Goal: Information Seeking & Learning: Check status

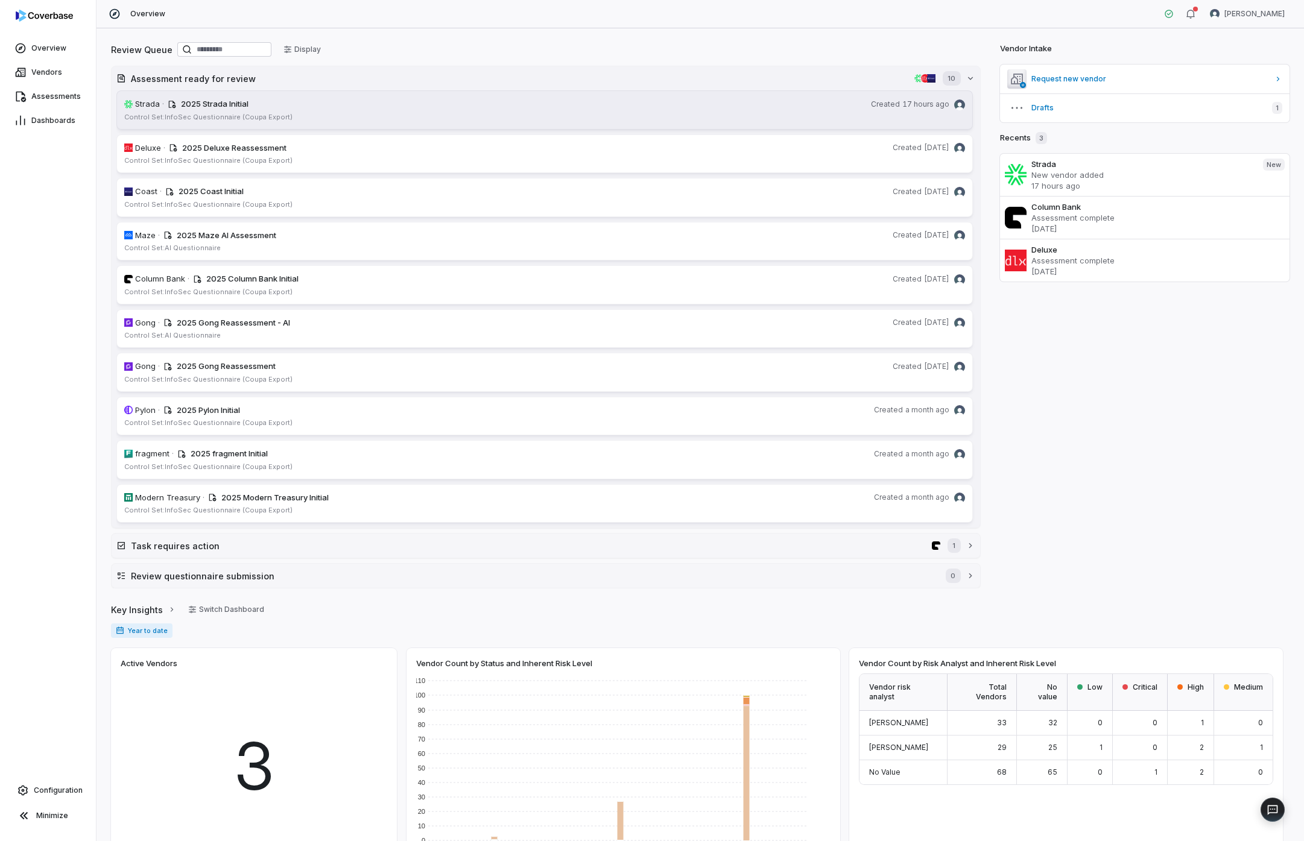
click at [252, 122] on link "Strada · 2025 Strada Initial Created 17 hours ago Control Set: InfoSec Question…" at bounding box center [544, 109] width 856 height 39
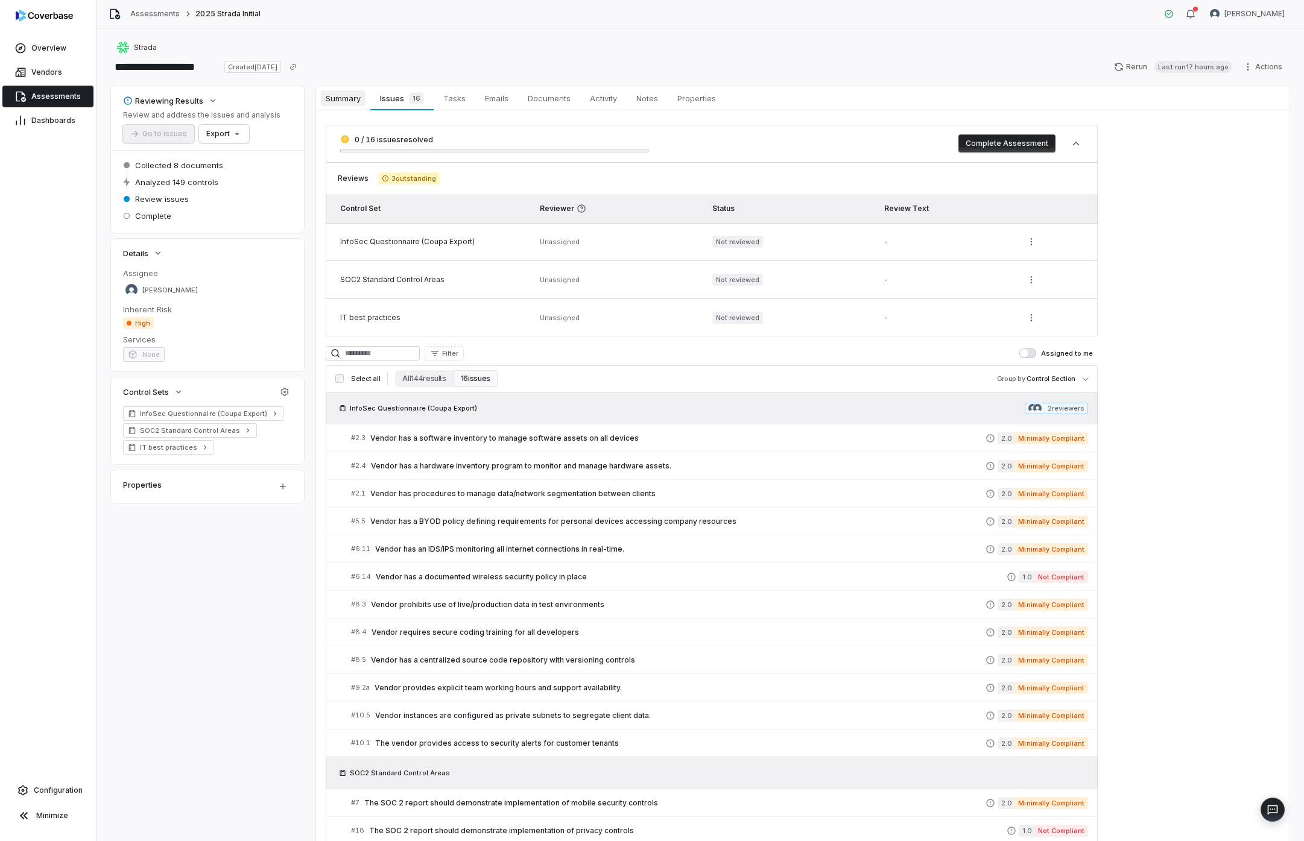
click at [340, 97] on span "Summary" at bounding box center [343, 98] width 45 height 16
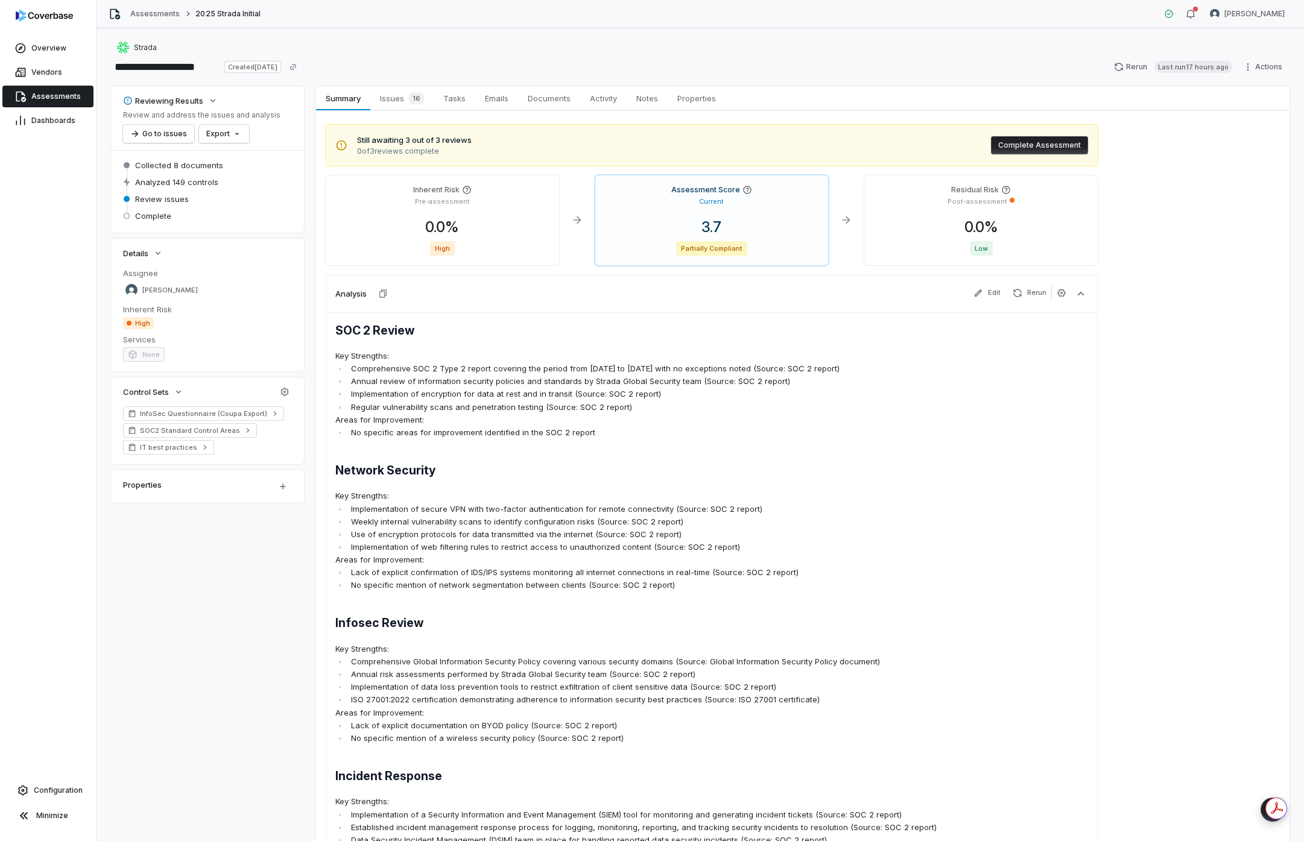
scroll to position [396, 0]
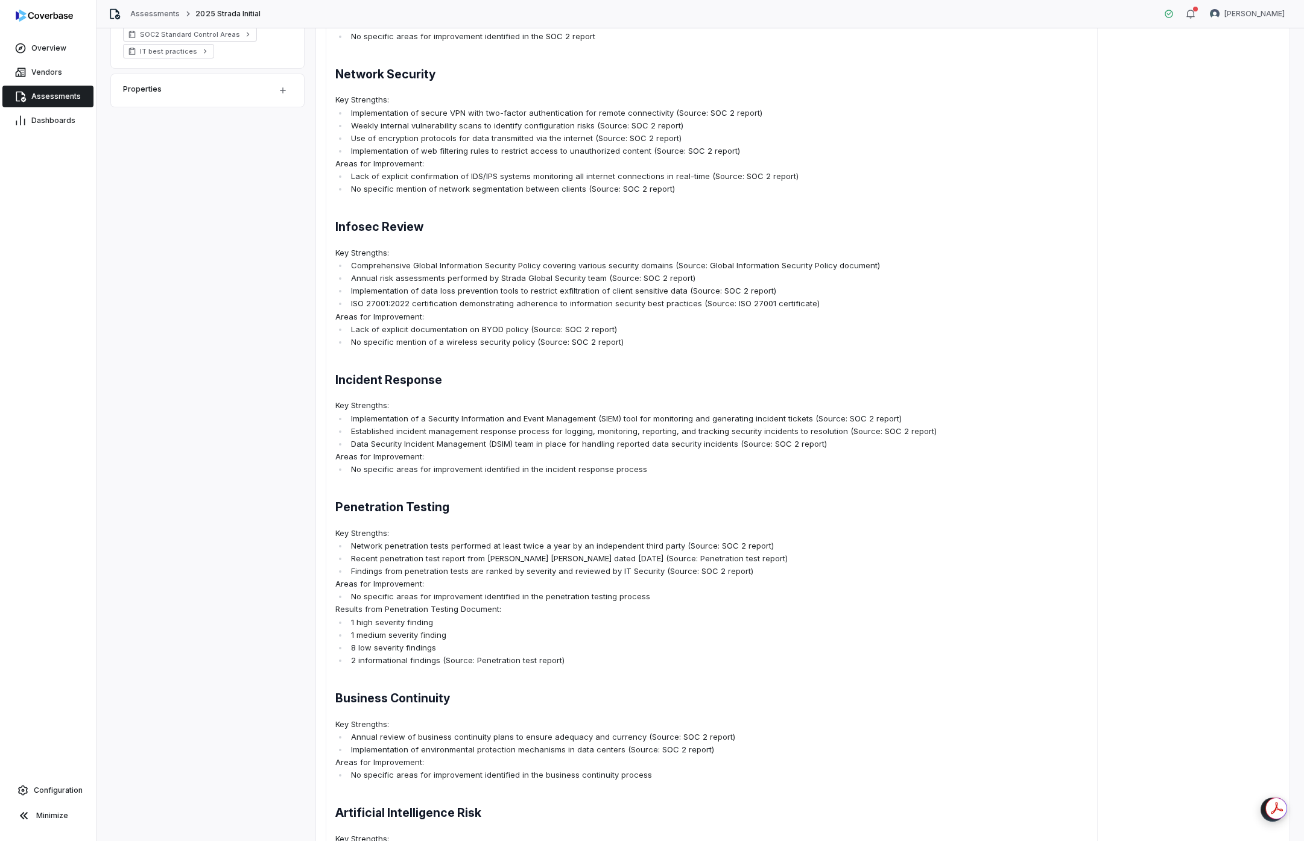
click at [833, 659] on li "2 informational findings (Source: Penetration test report)" at bounding box center [642, 660] width 589 height 13
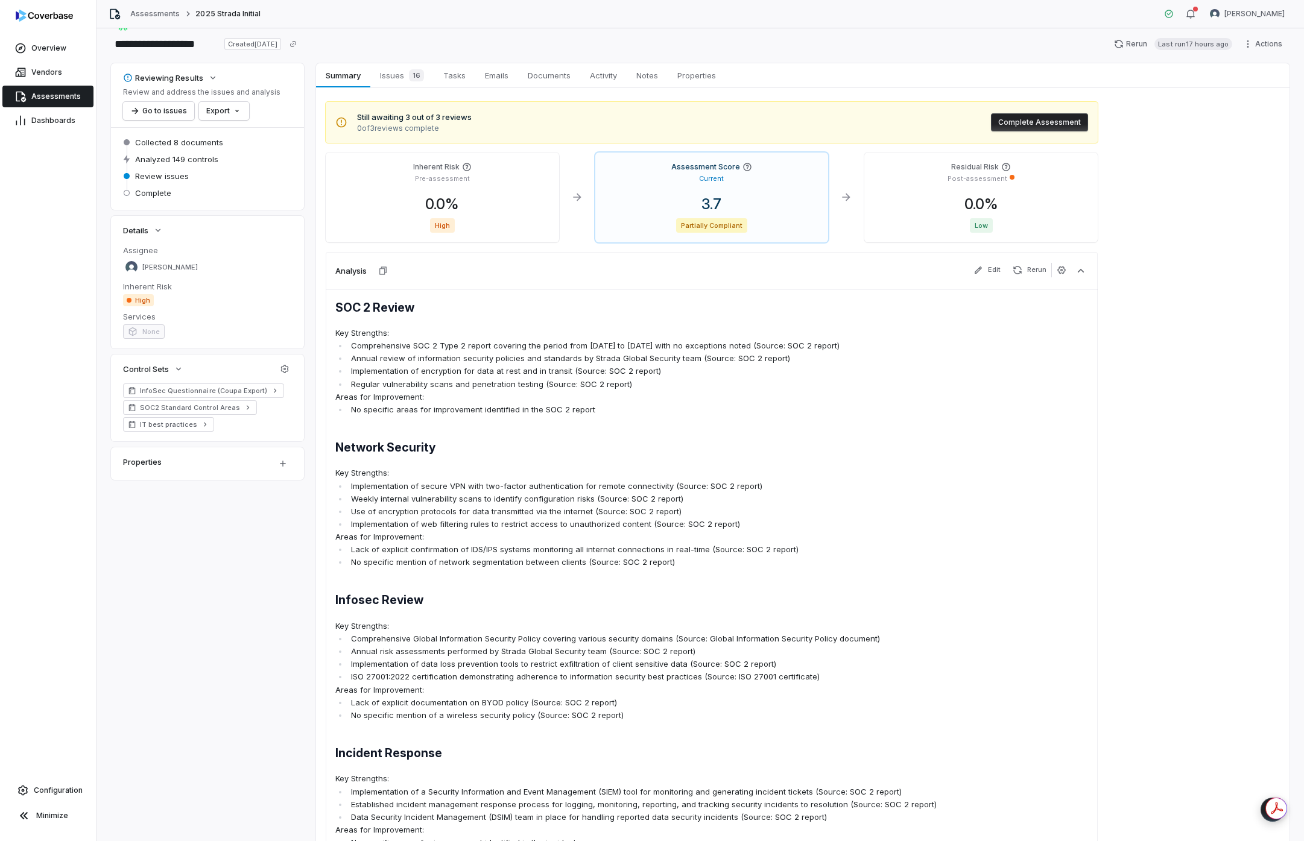
scroll to position [0, 0]
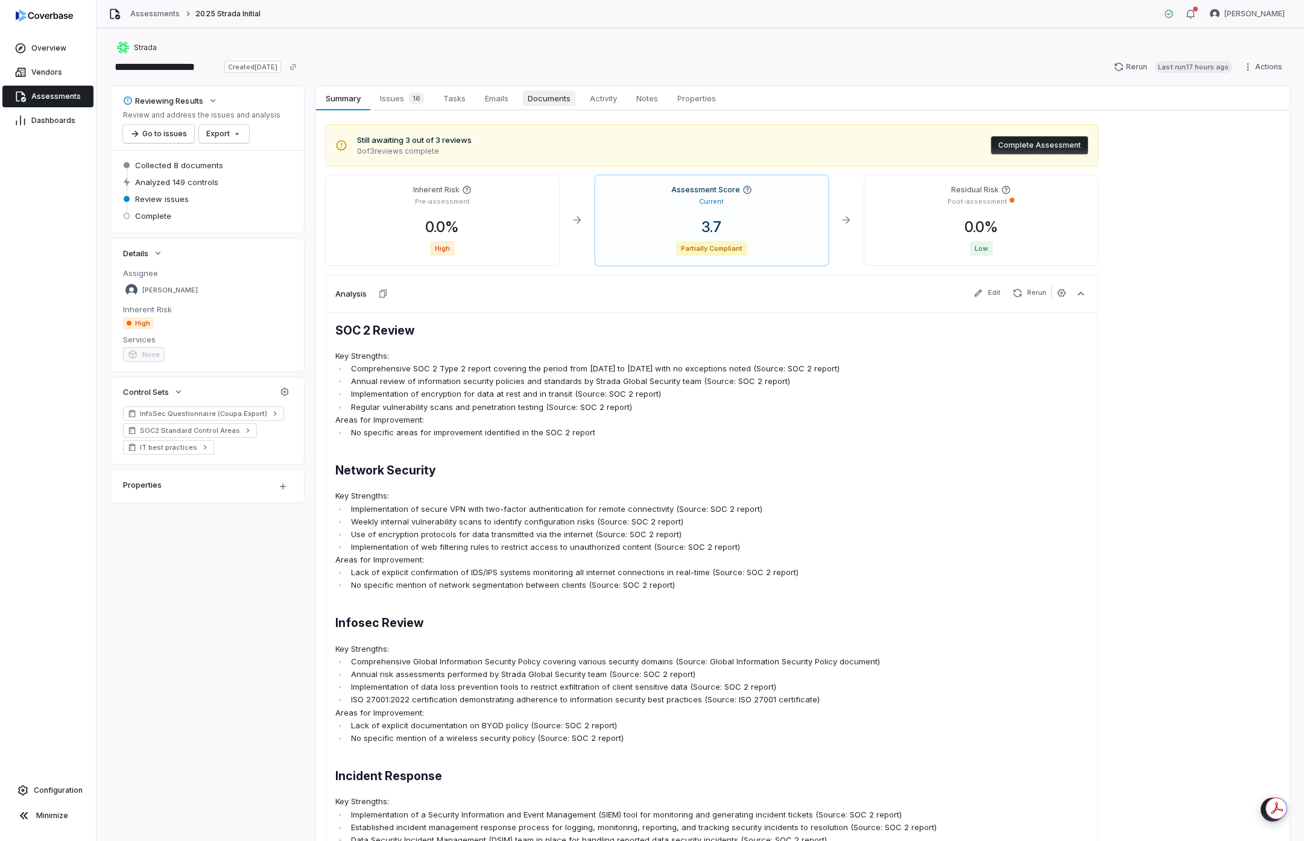
click at [534, 106] on span "Documents" at bounding box center [549, 98] width 52 height 16
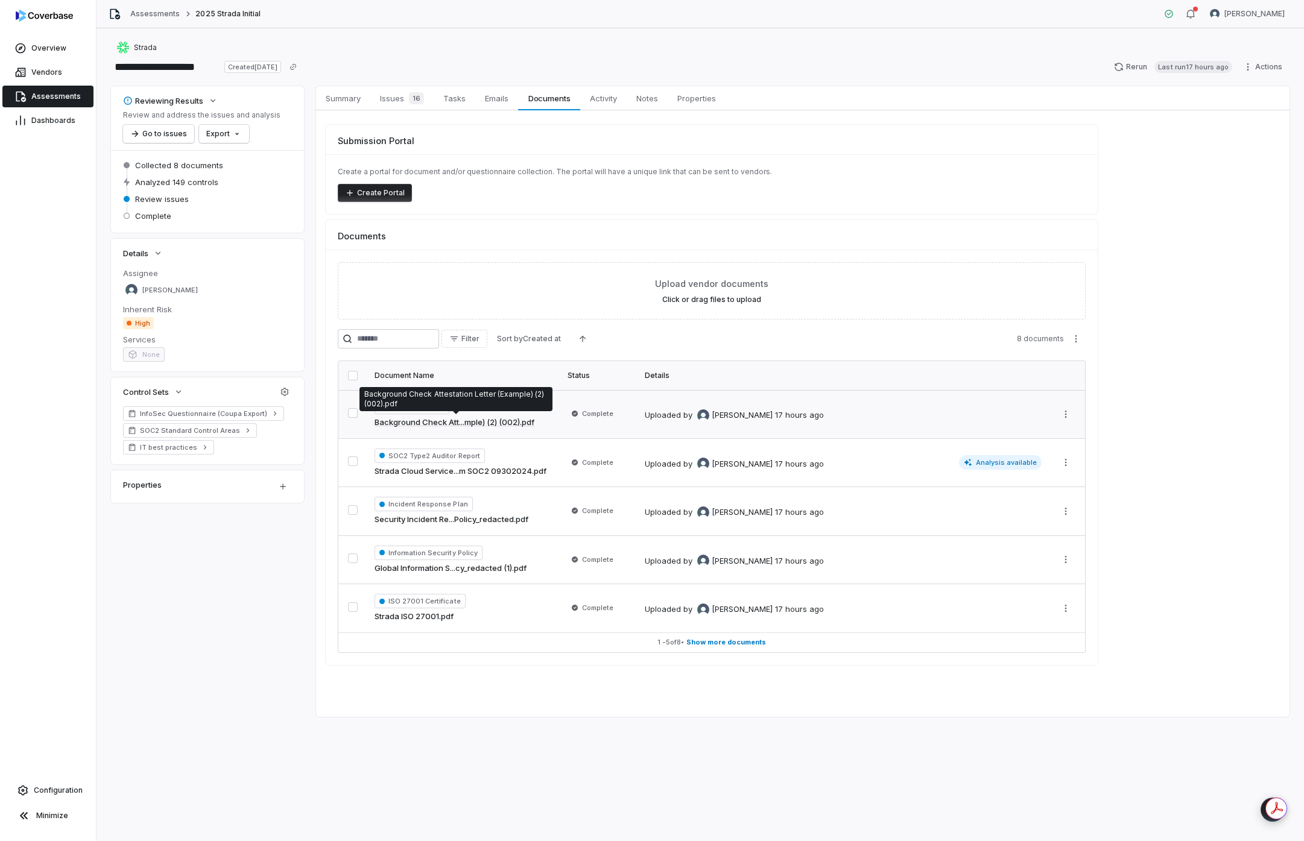
click at [437, 419] on link "Background Check Att...mple) (2) (002).pdf" at bounding box center [454, 423] width 160 height 12
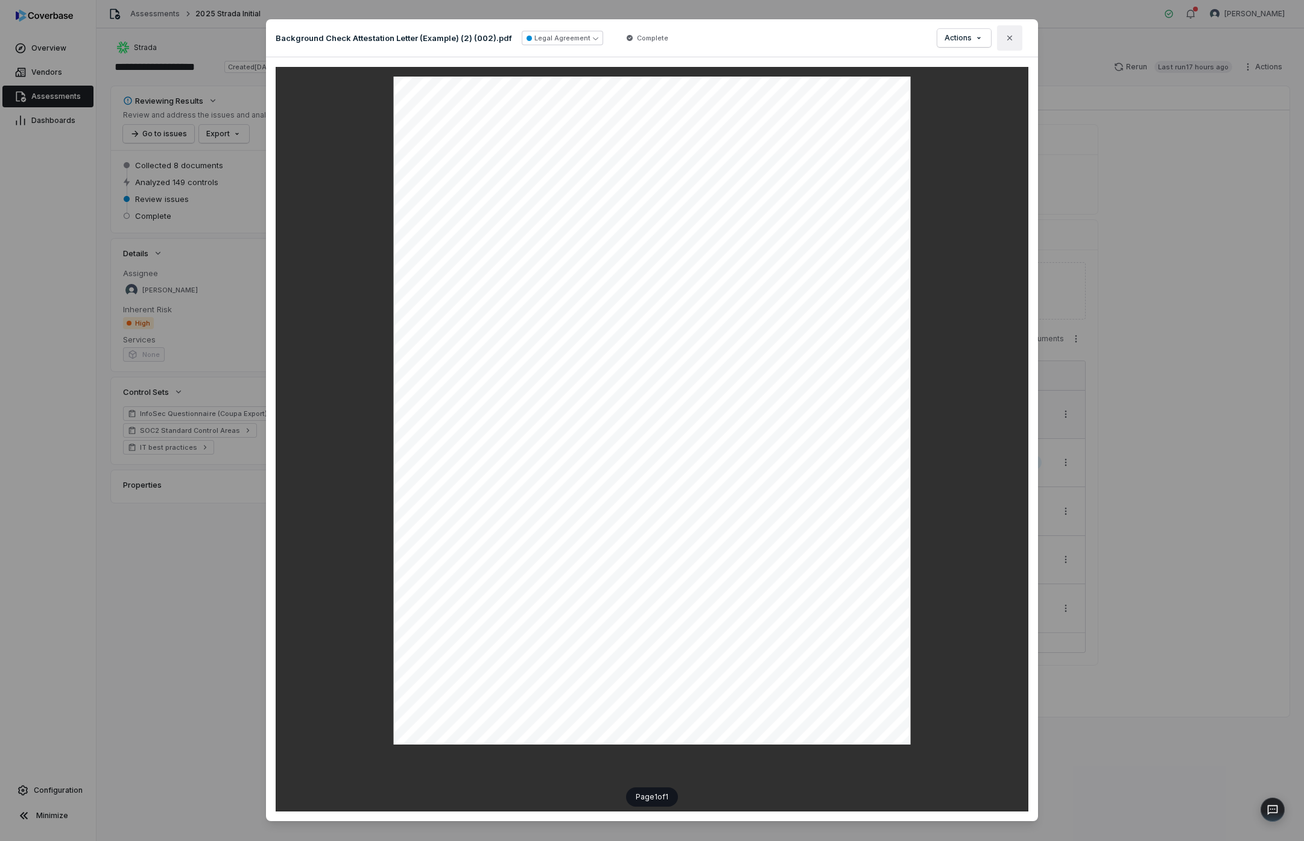
click at [1009, 45] on button "Close" at bounding box center [1009, 37] width 25 height 25
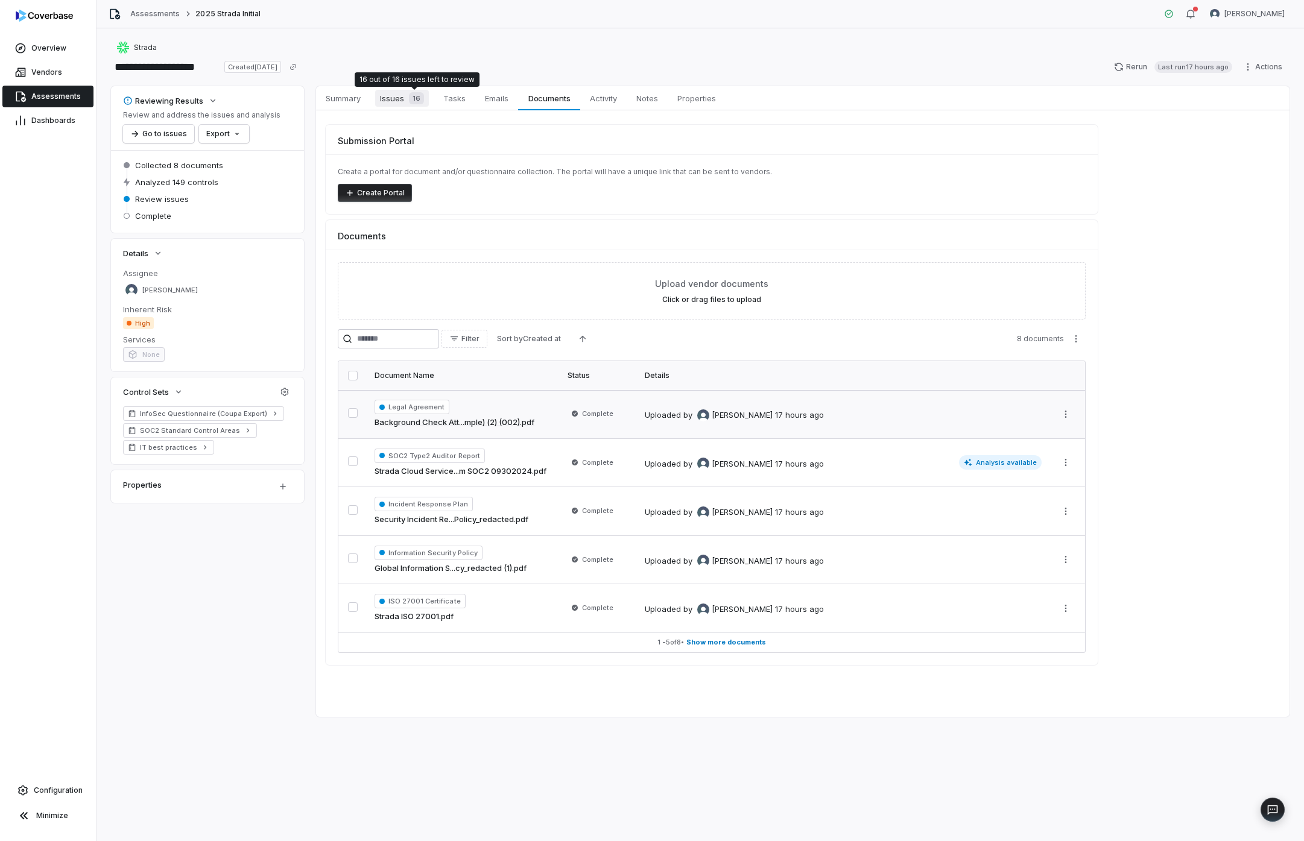
click at [412, 97] on span "16" at bounding box center [416, 98] width 15 height 12
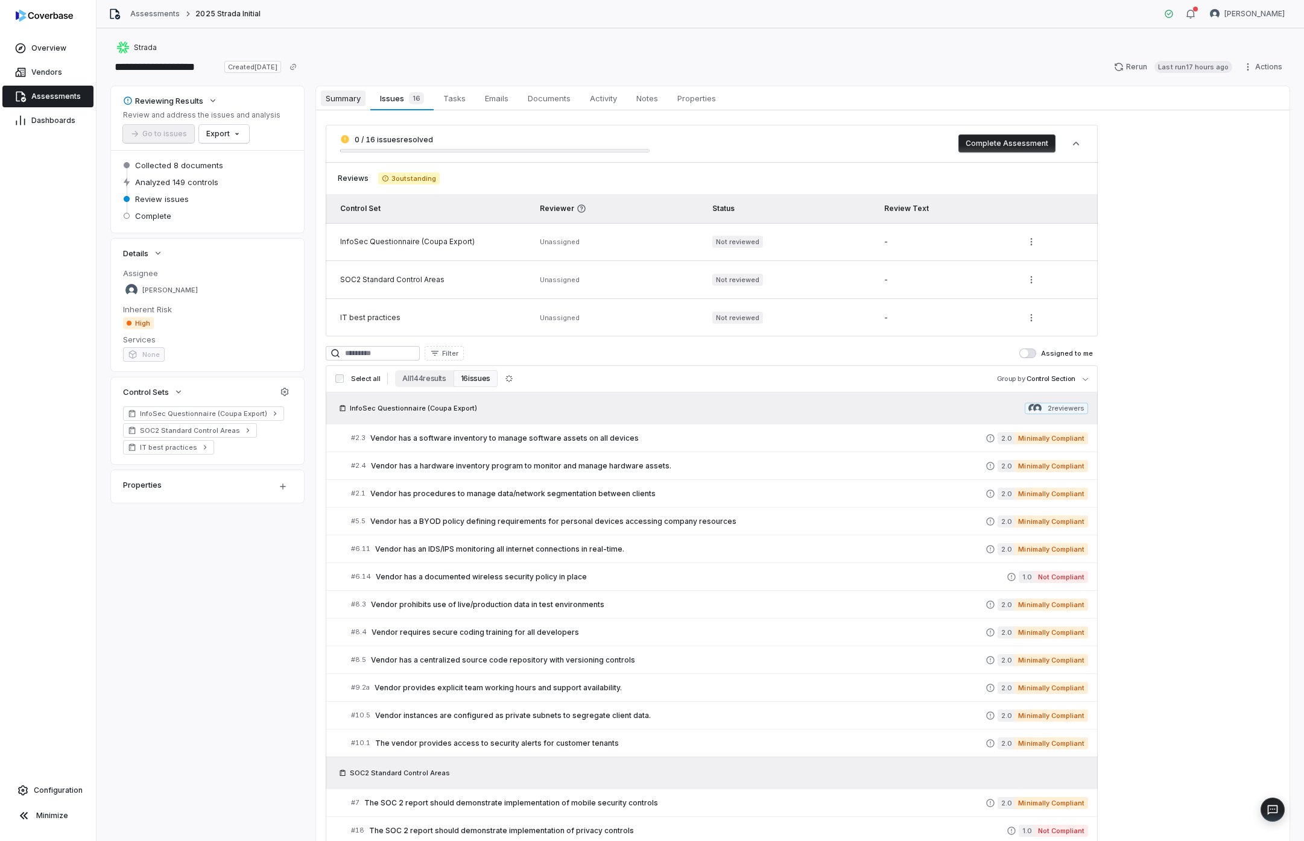
click at [341, 99] on span "Summary" at bounding box center [343, 98] width 45 height 16
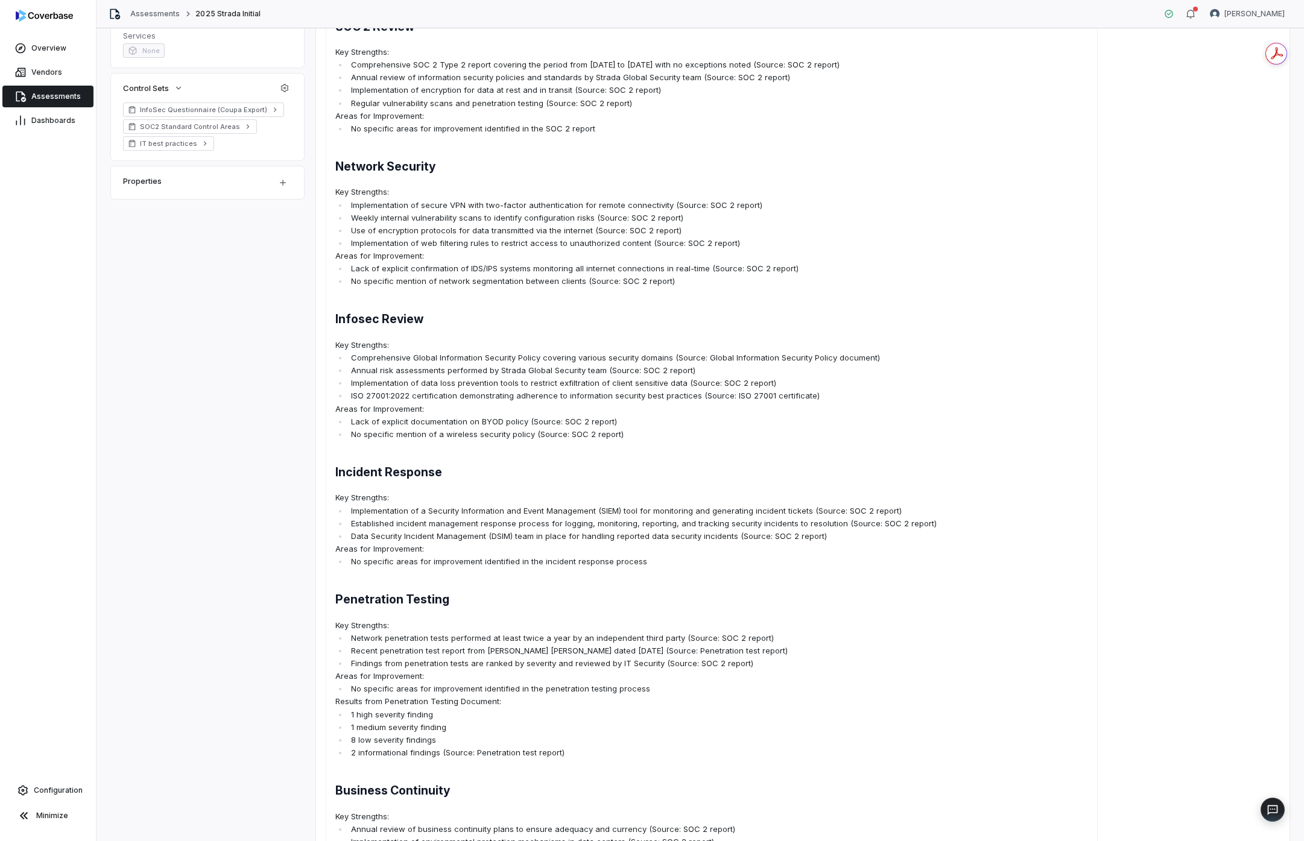
scroll to position [398, 0]
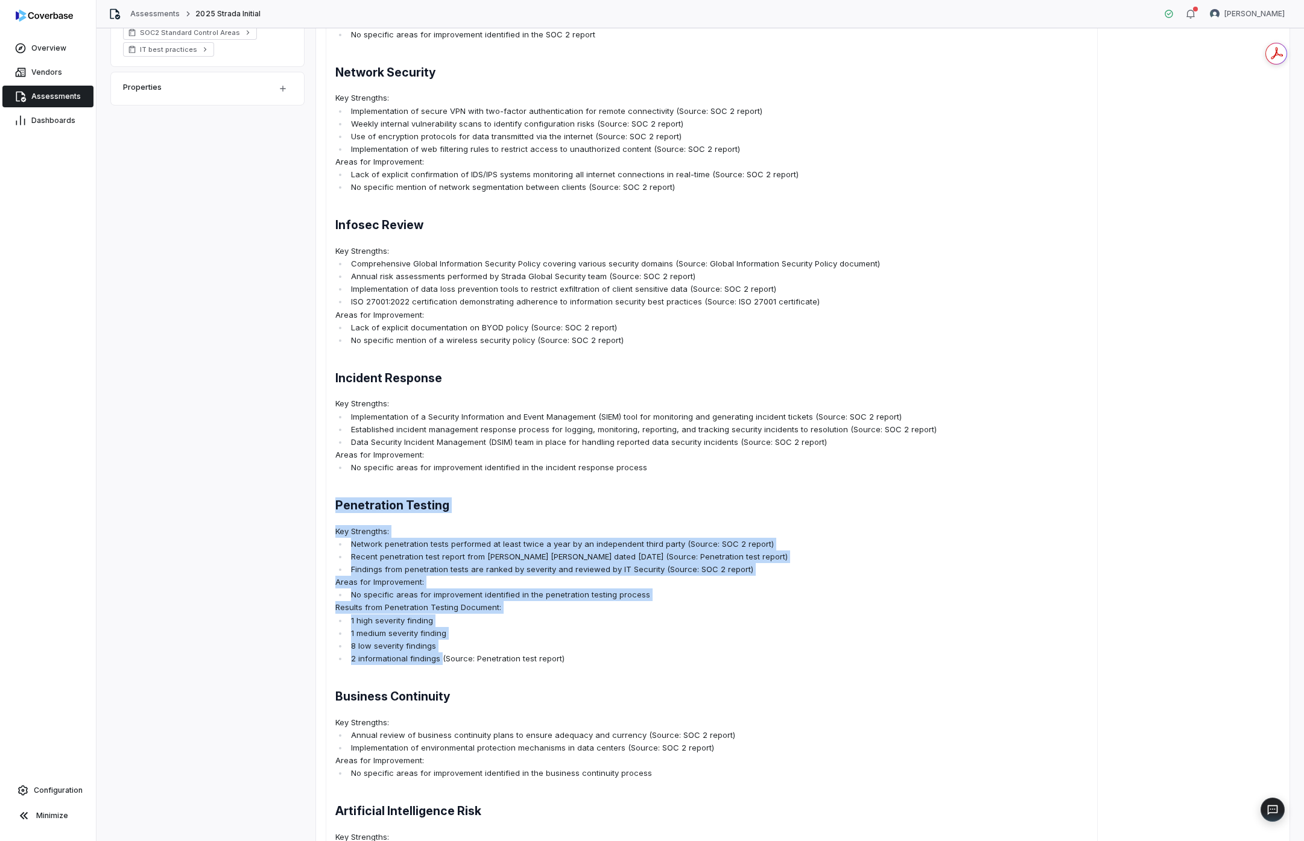
drag, startPoint x: 440, startPoint y: 659, endPoint x: 303, endPoint y: 505, distance: 205.4
click at [303, 505] on div "Reviewing Results Review and address the issues and analysis Go to issues Expor…" at bounding box center [700, 492] width 1178 height 1609
copy span "Penetration Testing Key Strengths: Network penetration tests performed at least…"
click at [968, 615] on div "SOC 2 Review Key Strengths: Comprehensive SOC 2 Type 2 report covering the peri…" at bounding box center [712, 517] width 772 height 1207
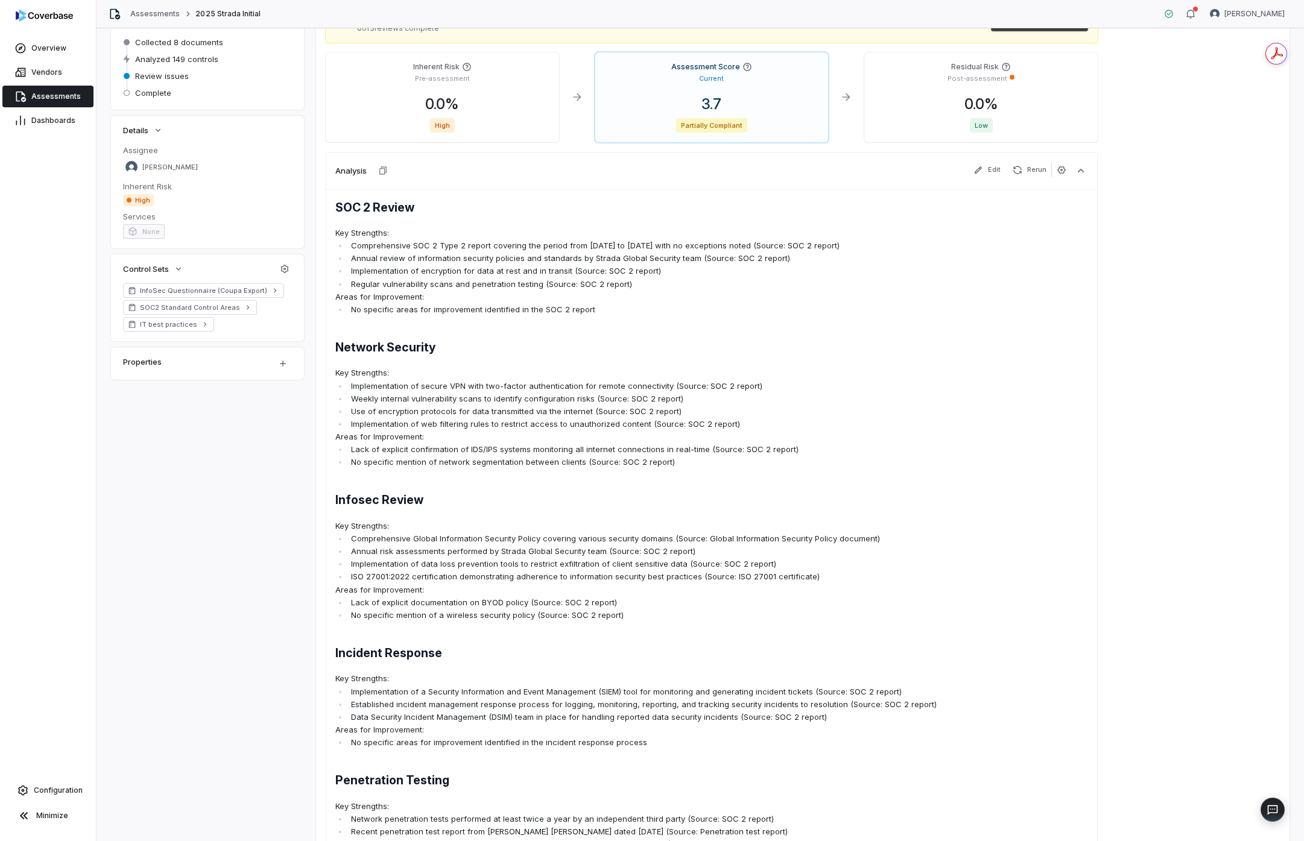
scroll to position [0, 0]
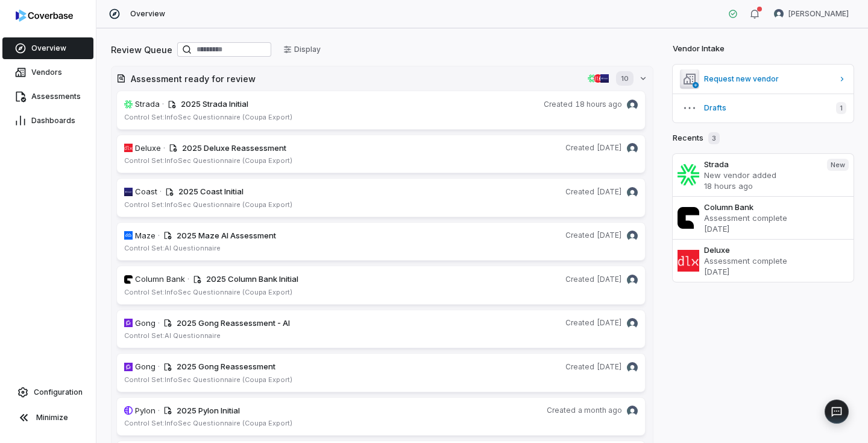
click at [747, 306] on div "Vendor Intake Request new vendor Drafts 1 Recents 3 Strada New vendor added 18 …" at bounding box center [763, 314] width 181 height 548
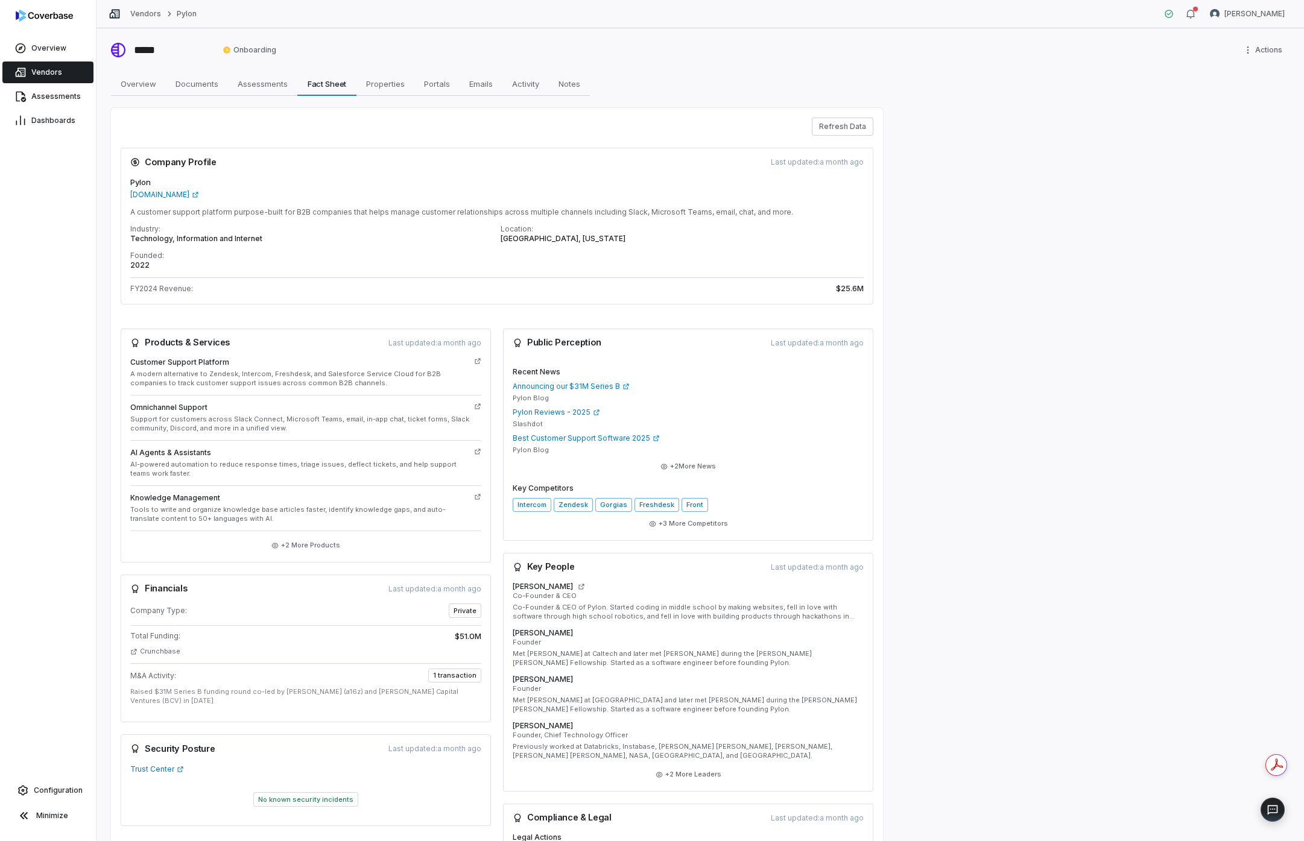
click at [1055, 397] on div "***** Onboarding Actions Overview Overview Documents Documents Assessments Asse…" at bounding box center [699, 434] width 1207 height 813
click at [148, 90] on span "Overview" at bounding box center [138, 84] width 45 height 16
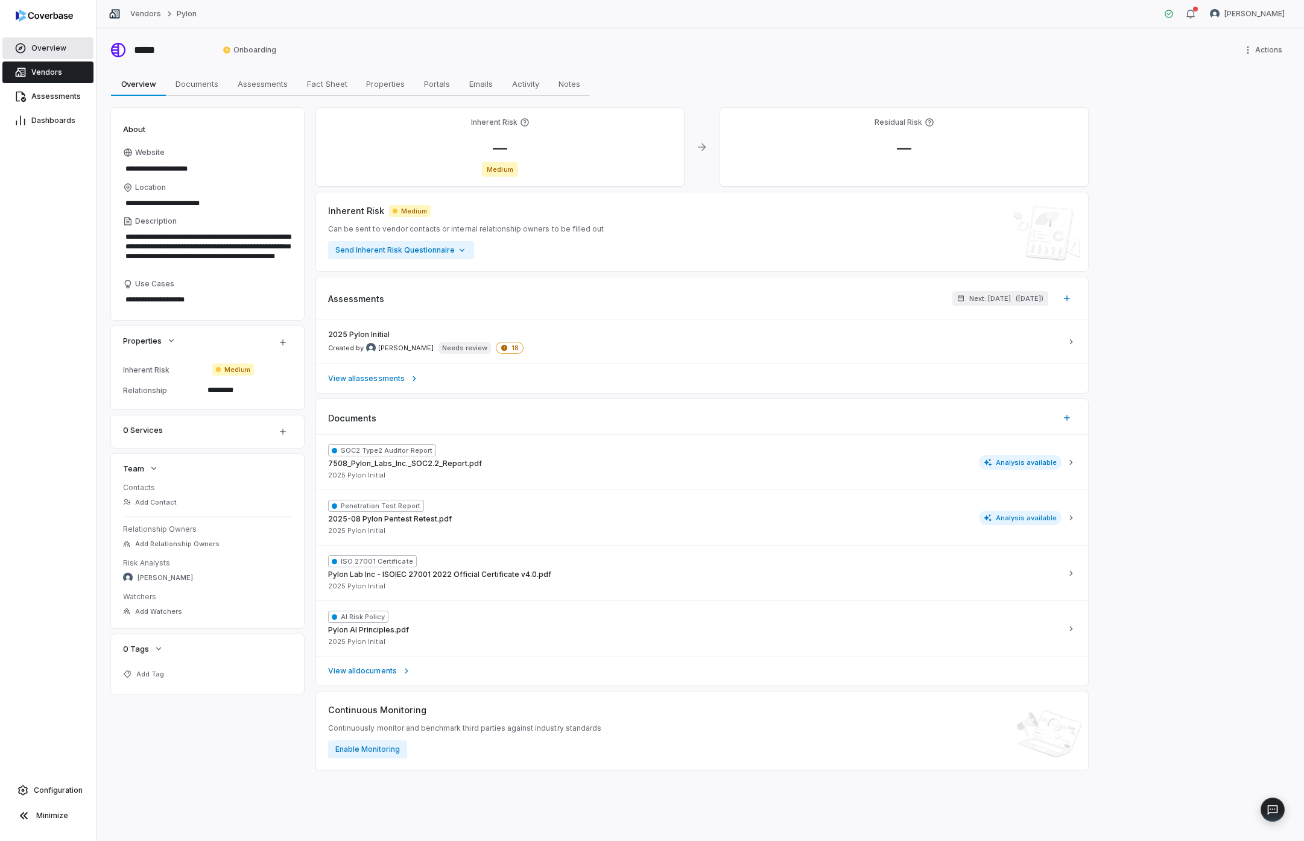
click at [60, 46] on span "Overview" at bounding box center [48, 48] width 35 height 10
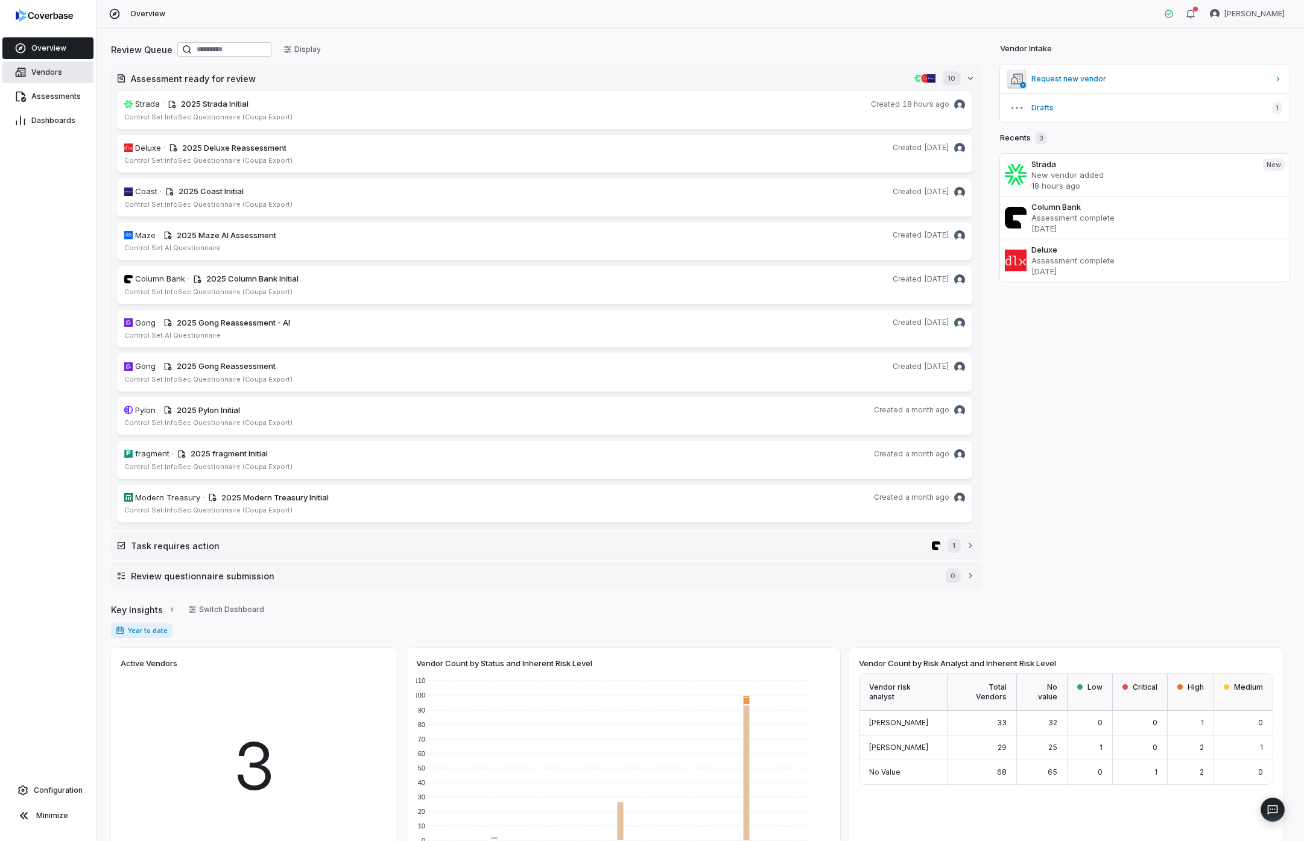
click at [49, 72] on span "Vendors" at bounding box center [46, 73] width 31 height 10
